Goal: Task Accomplishment & Management: Manage account settings

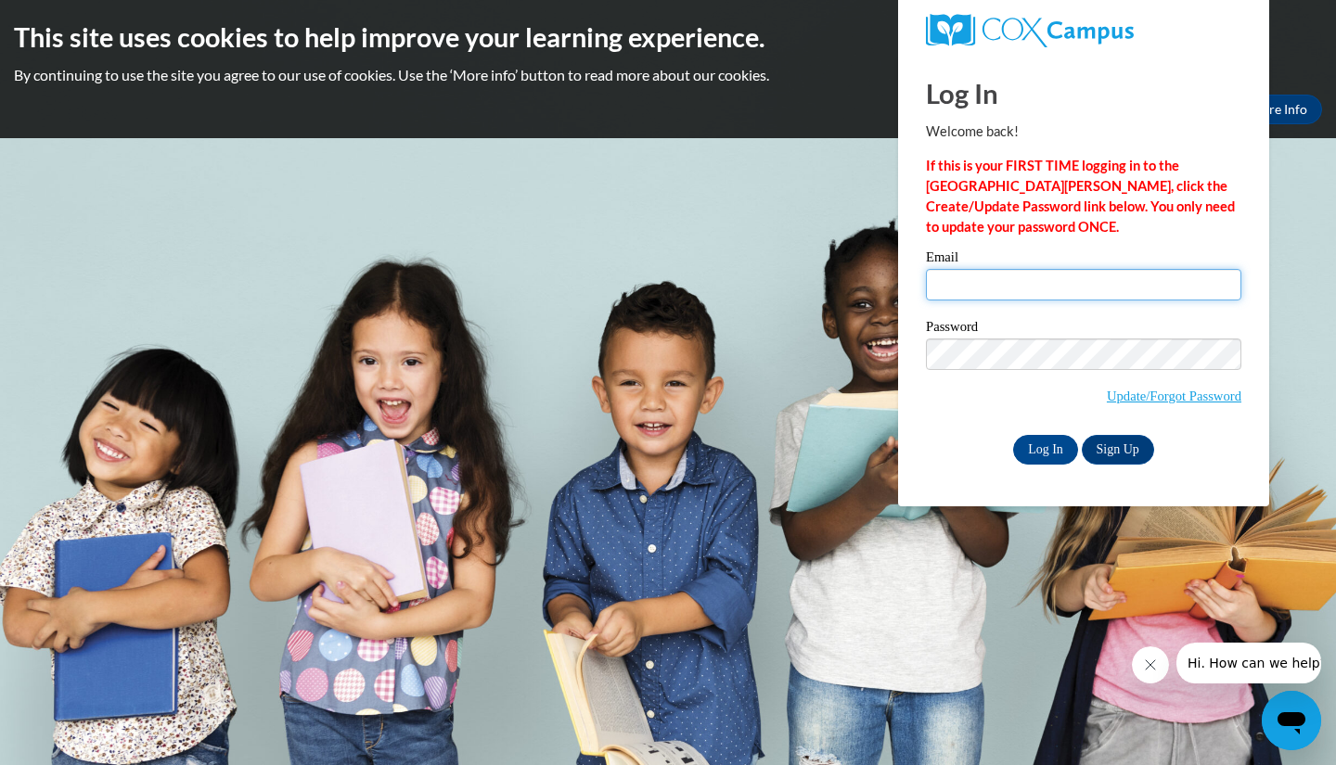
type input "[PERSON_NAME][EMAIL_ADDRESS][DOMAIN_NAME]"
click at [74, 319] on body "This site uses cookies to help improve your learning experience. By continuing …" at bounding box center [668, 382] width 1336 height 765
click at [179, 215] on body "This site uses cookies to help improve your learning experience. By continuing …" at bounding box center [668, 382] width 1336 height 765
click at [917, 649] on body "This site uses cookies to help improve your learning experience. By continuing …" at bounding box center [668, 382] width 1336 height 765
click at [242, 213] on body "This site uses cookies to help improve your learning experience. By continuing …" at bounding box center [668, 382] width 1336 height 765
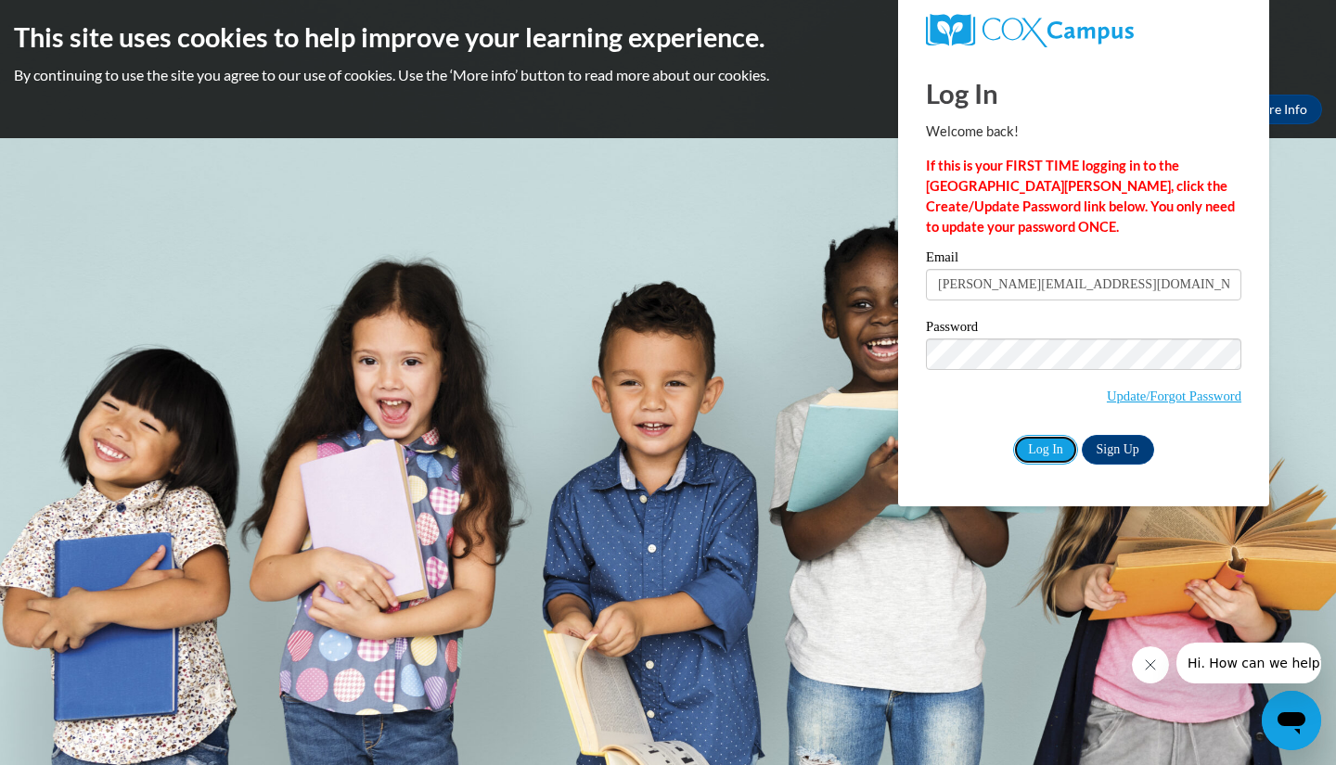
click at [1060, 443] on input "Log In" at bounding box center [1045, 450] width 65 height 30
